Goal: Information Seeking & Learning: Find specific fact

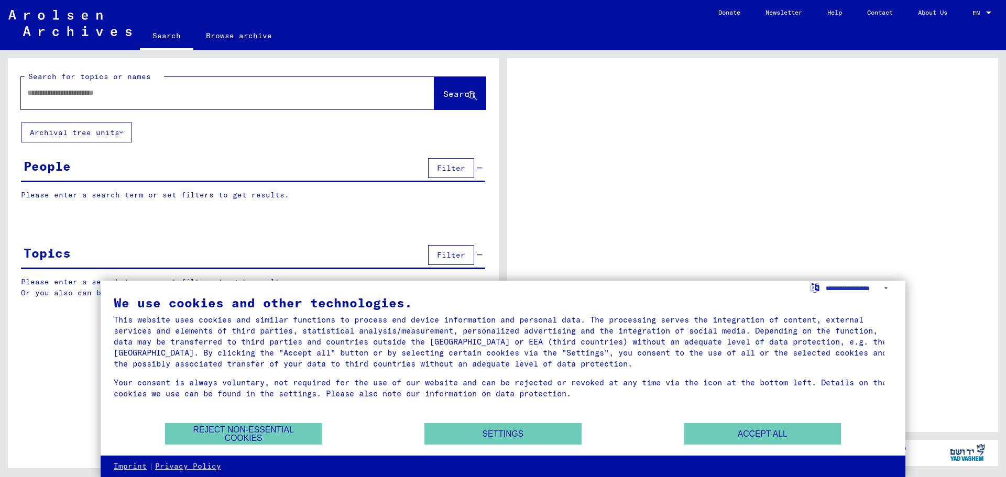
click at [97, 85] on div at bounding box center [215, 93] width 388 height 24
click at [93, 93] on input "text" at bounding box center [218, 92] width 382 height 11
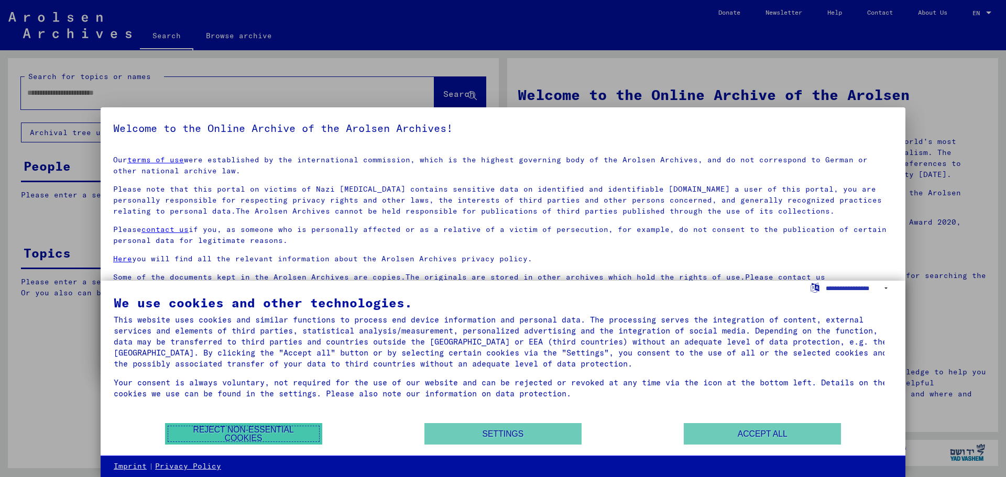
click at [257, 436] on button "Reject non-essential cookies" at bounding box center [243, 433] width 157 height 21
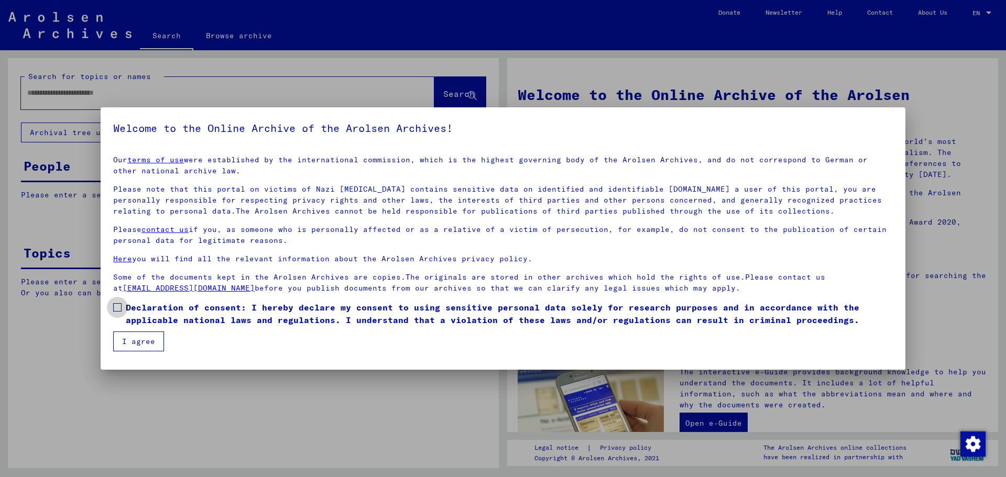
click at [121, 306] on span at bounding box center [117, 307] width 8 height 8
click at [122, 336] on button "I agree" at bounding box center [138, 342] width 51 height 20
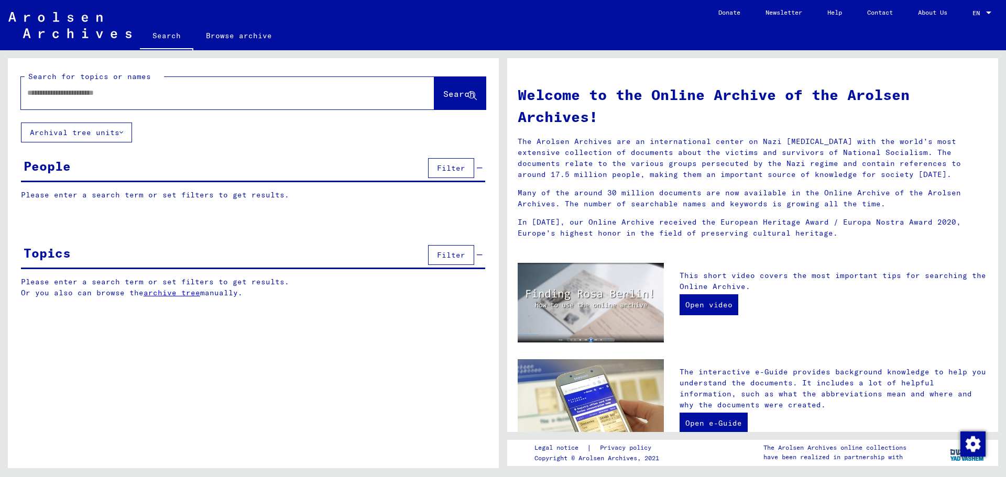
click at [103, 94] on input "text" at bounding box center [215, 92] width 376 height 11
type input "*"
type input "**********"
click at [448, 101] on button "Search" at bounding box center [459, 93] width 51 height 32
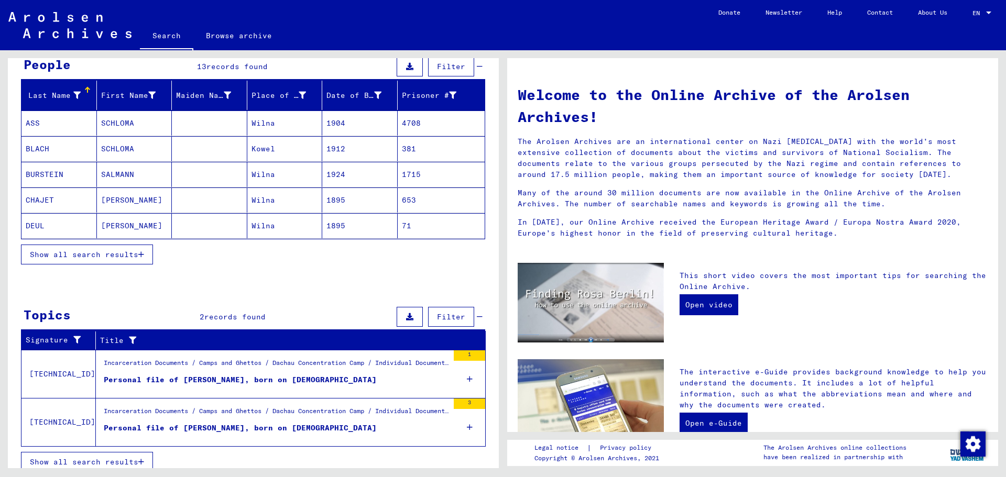
scroll to position [111, 0]
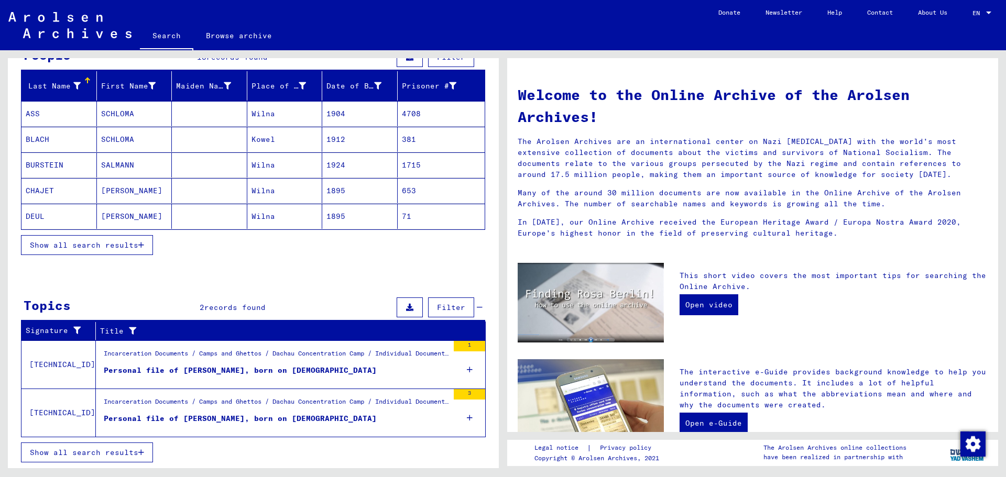
click at [293, 371] on div "Personal file of [PERSON_NAME], born on [DEMOGRAPHIC_DATA]" at bounding box center [240, 370] width 273 height 11
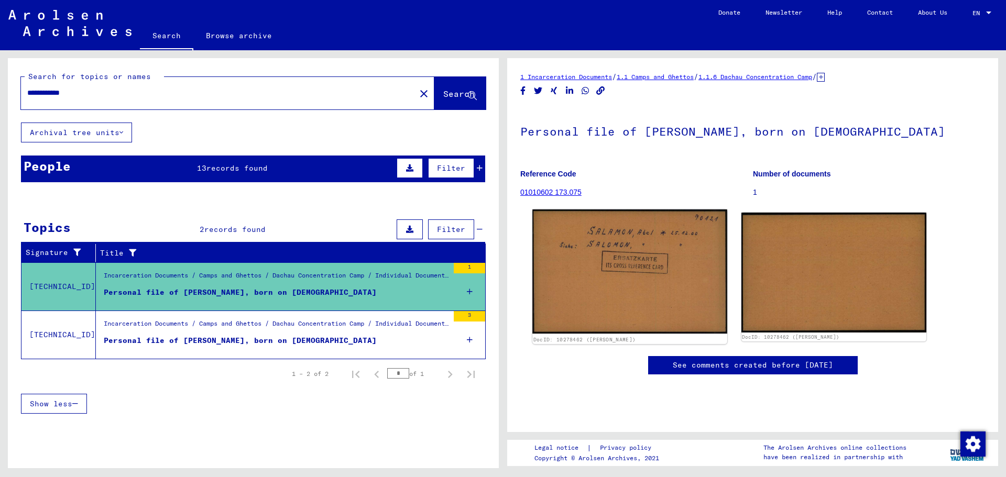
scroll to position [52, 0]
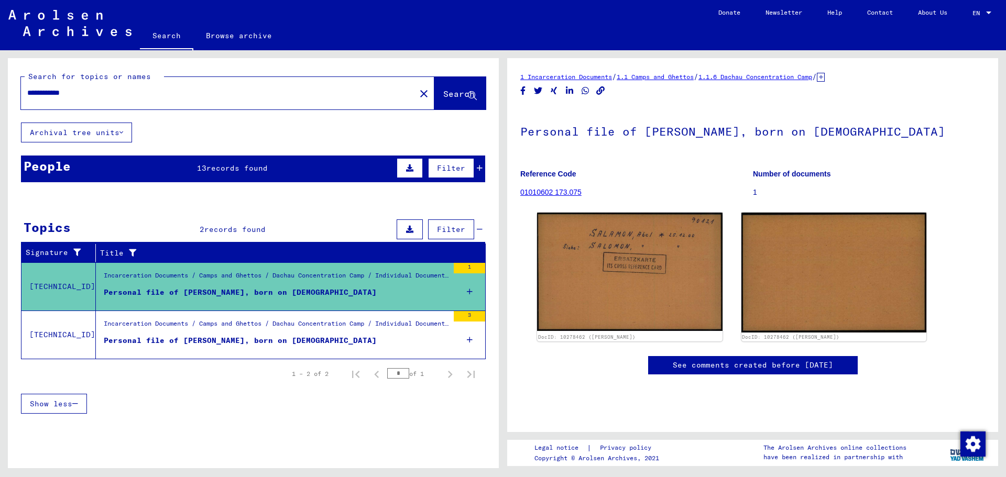
click at [566, 188] on link "01010602 173.075" at bounding box center [550, 192] width 61 height 8
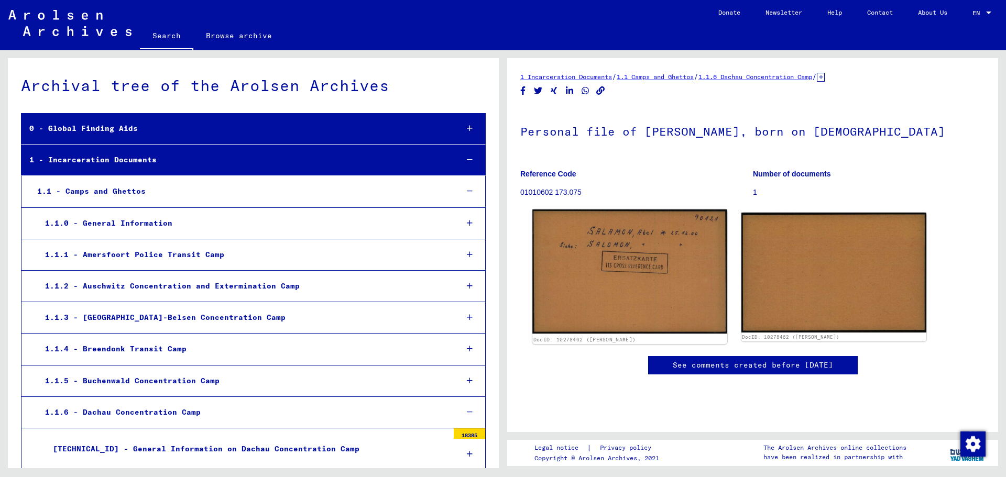
scroll to position [11352, 0]
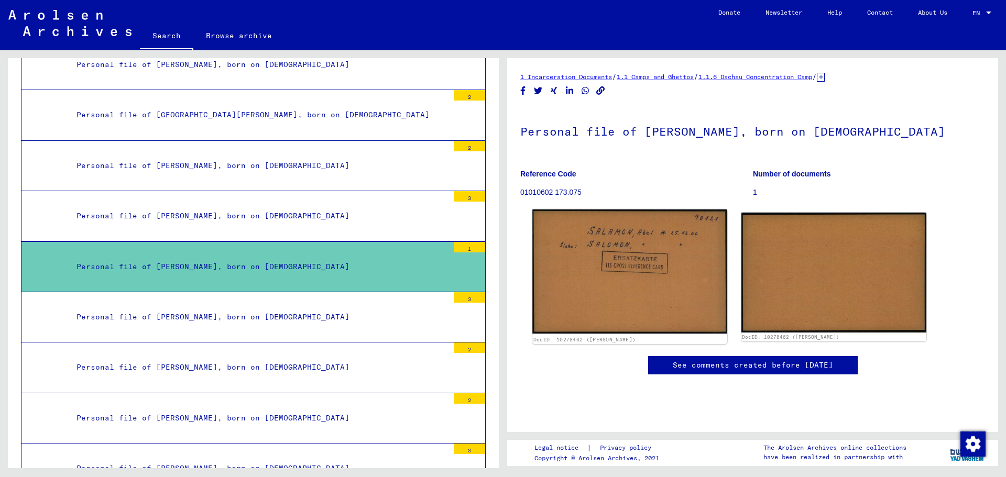
click at [670, 278] on img at bounding box center [629, 272] width 194 height 124
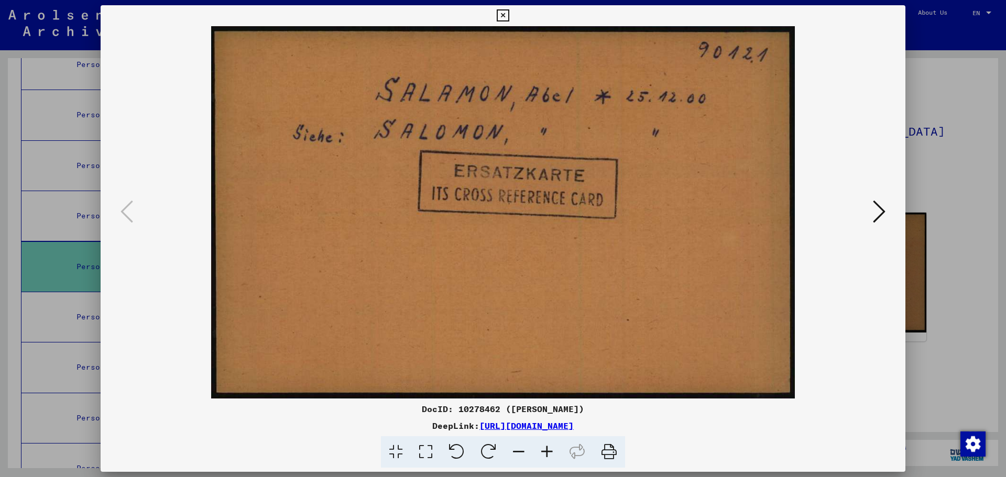
drag, startPoint x: 706, startPoint y: 430, endPoint x: 371, endPoint y: 425, distance: 334.8
click at [371, 425] on div "DeepLink: [URL][DOMAIN_NAME]" at bounding box center [503, 426] width 805 height 13
copy link "[URL][DOMAIN_NAME]"
click at [882, 209] on icon at bounding box center [879, 211] width 13 height 25
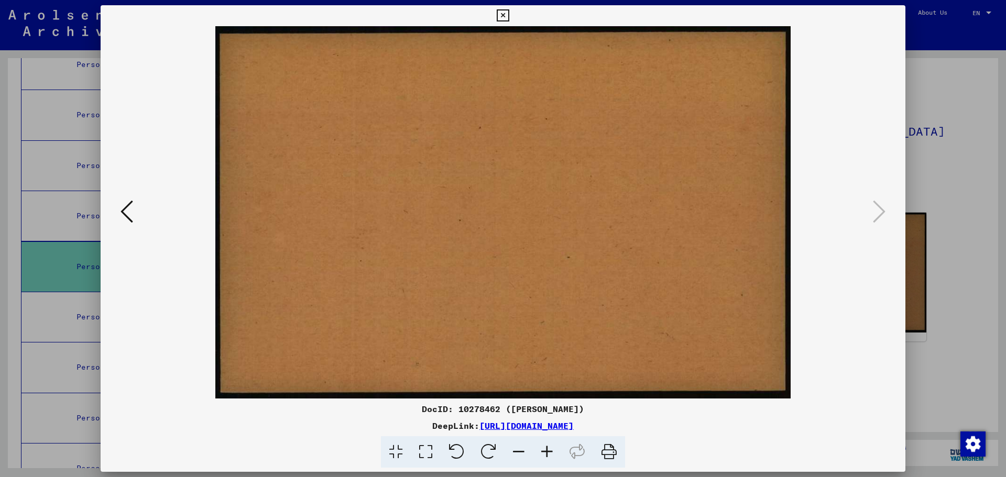
click at [959, 102] on div at bounding box center [503, 238] width 1006 height 477
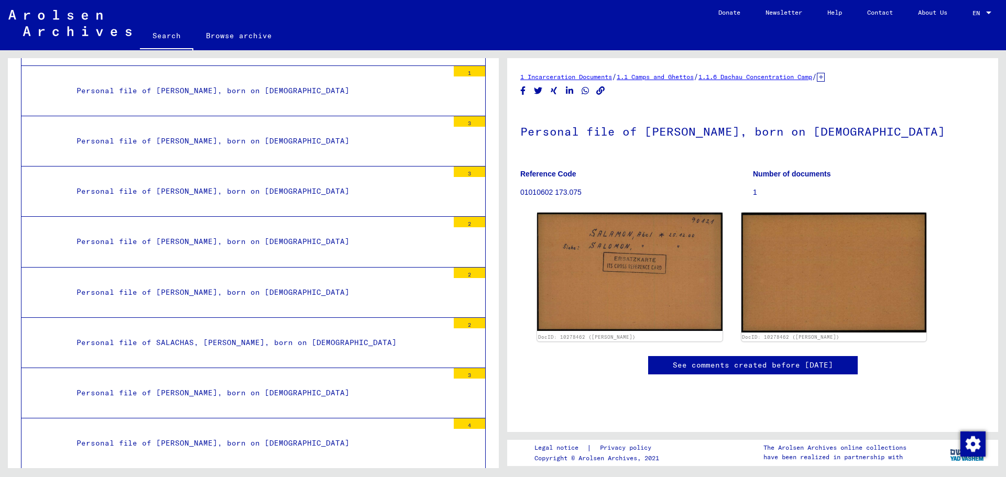
scroll to position [0, 0]
